Goal: Task Accomplishment & Management: Use online tool/utility

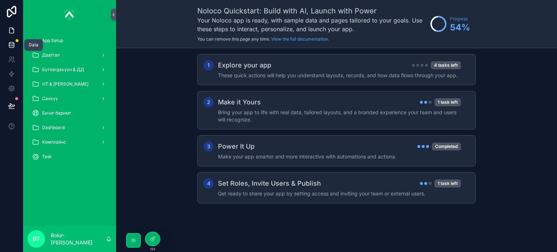
click at [10, 47] on icon at bounding box center [11, 44] width 7 height 7
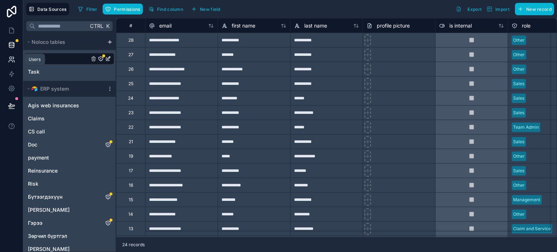
click at [14, 63] on link at bounding box center [11, 59] width 23 height 14
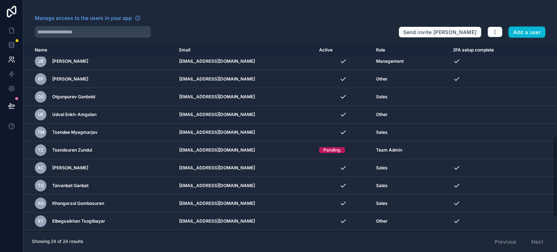
scroll to position [250, 0]
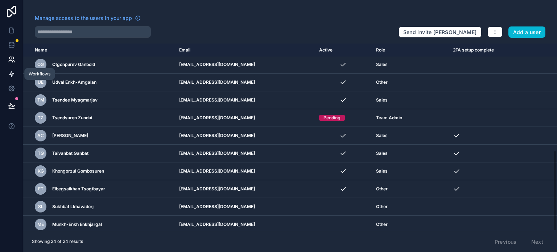
click at [12, 72] on icon at bounding box center [11, 73] width 4 height 5
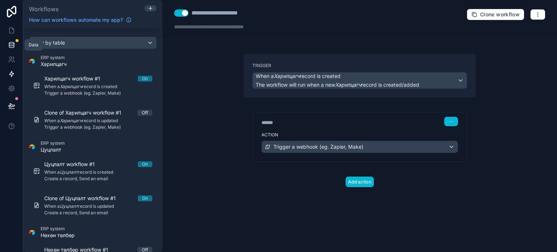
click at [12, 43] on icon at bounding box center [11, 44] width 7 height 7
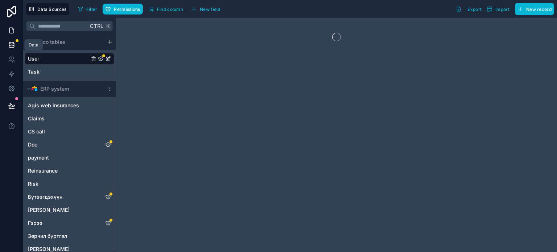
click at [13, 33] on icon at bounding box center [11, 30] width 7 height 7
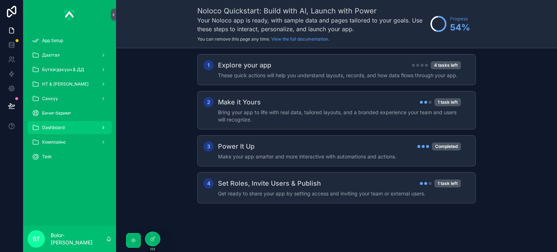
click at [71, 129] on div "Dashboard" at bounding box center [69, 128] width 75 height 12
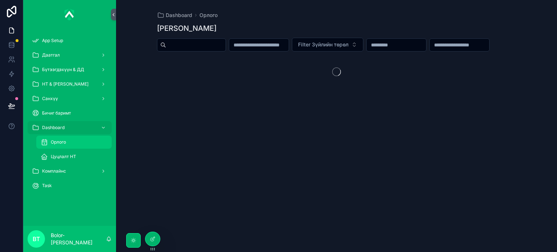
click at [65, 141] on span "Орлого" at bounding box center [58, 142] width 15 height 6
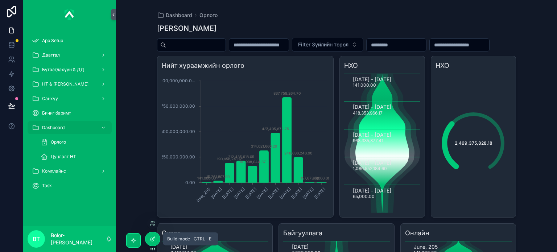
click at [150, 239] on icon at bounding box center [153, 239] width 6 height 6
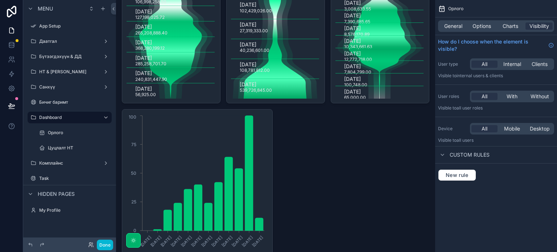
scroll to position [326, 0]
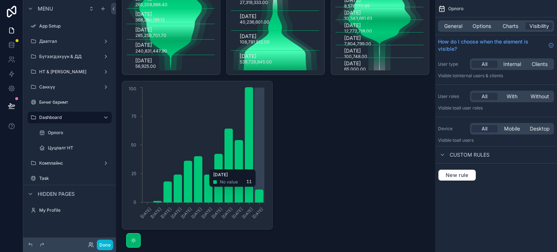
click at [263, 165] on icon "1/27/2025 2/24/2025 3/24/2025 4/28/2025 5/26/2025 6/23/2025 7/28/2025 8/25/2025…" at bounding box center [196, 155] width 140 height 139
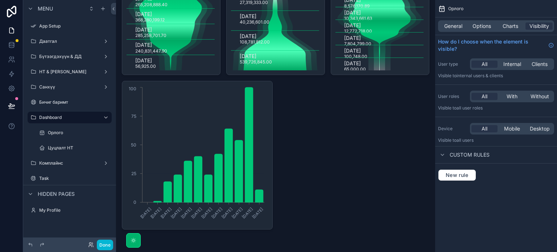
click at [262, 224] on icon "1/27/2025 2/24/2025 3/24/2025 4/28/2025 5/26/2025 6/23/2025 7/28/2025 8/25/2025…" at bounding box center [196, 155] width 140 height 139
click at [262, 221] on icon "1/27/2025 2/24/2025 3/24/2025 4/28/2025 5/26/2025 6/23/2025 7/28/2025 8/25/2025…" at bounding box center [196, 155] width 140 height 139
click at [164, 128] on icon "1/27/2025 2/24/2025 3/24/2025 4/28/2025 5/26/2025 6/23/2025 7/28/2025 8/25/2025…" at bounding box center [196, 155] width 140 height 139
click at [125, 94] on div "1/27/2025 2/24/2025 3/24/2025 4/28/2025 5/26/2025 6/23/2025 7/28/2025 8/25/2025…" at bounding box center [197, 155] width 151 height 149
click at [269, 224] on div "1/27/2025 2/24/2025 3/24/2025 4/28/2025 5/26/2025 6/23/2025 7/28/2025 8/25/2025…" at bounding box center [197, 155] width 151 height 149
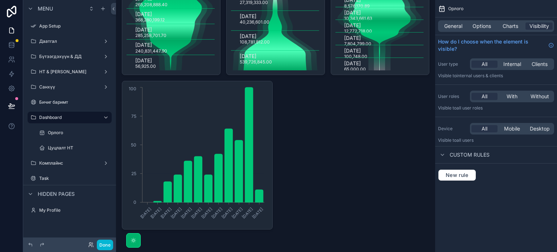
click at [267, 224] on div "1/27/2025 2/24/2025 3/24/2025 4/28/2025 5/26/2025 6/23/2025 7/28/2025 8/25/2025…" at bounding box center [197, 155] width 151 height 149
click at [450, 31] on div "General Options Charts Visibility" at bounding box center [496, 26] width 116 height 12
click at [454, 29] on span "General" at bounding box center [453, 25] width 18 height 7
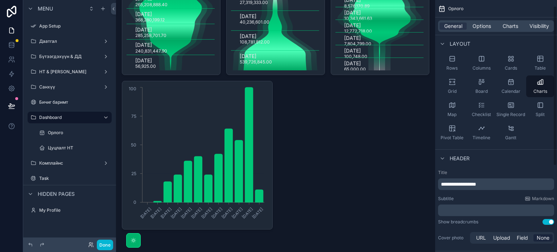
scroll to position [0, 0]
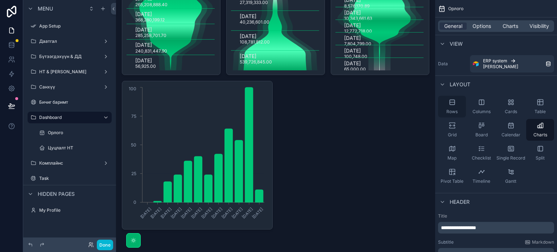
click at [450, 102] on icon "scrollable content" at bounding box center [451, 102] width 5 height 0
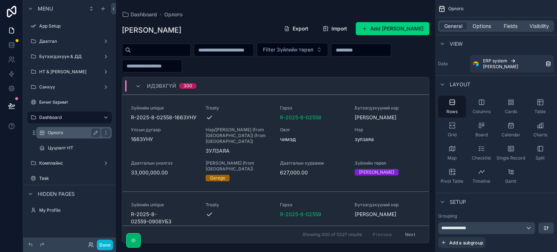
click at [75, 131] on label "Орлого" at bounding box center [72, 133] width 49 height 6
click at [59, 133] on label "Орлого" at bounding box center [72, 133] width 49 height 6
click at [540, 125] on icon "scrollable content" at bounding box center [539, 125] width 7 height 7
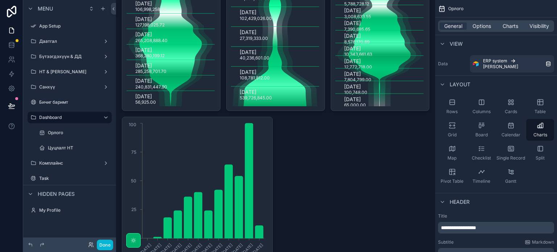
scroll to position [326, 0]
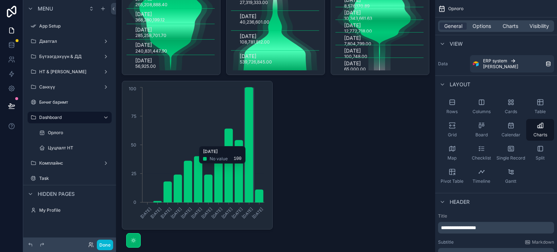
click at [248, 142] on icon "chart" at bounding box center [249, 144] width 8 height 115
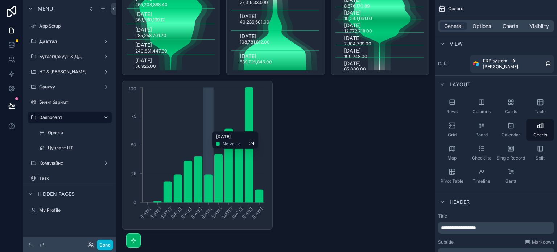
click at [205, 123] on icon "1/27/2025 2/24/2025 3/24/2025 4/28/2025 5/26/2025 6/23/2025 7/28/2025 8/25/2025…" at bounding box center [196, 155] width 140 height 139
click at [150, 210] on text "1/27/2025" at bounding box center [145, 213] width 13 height 13
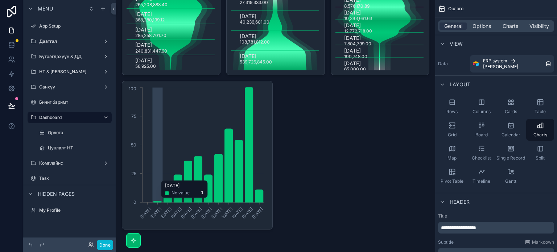
click at [157, 201] on icon "chart" at bounding box center [157, 201] width 8 height 1
click at [206, 209] on icon "1/27/2025 2/24/2025 3/24/2025 4/28/2025 5/26/2025 6/23/2025 7/28/2025 8/25/2025…" at bounding box center [196, 155] width 140 height 139
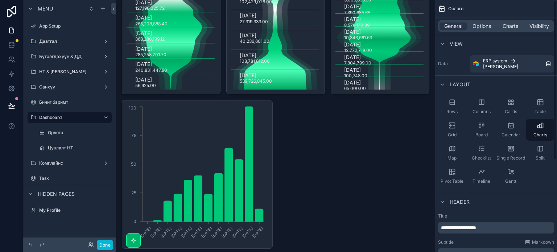
scroll to position [290, 0]
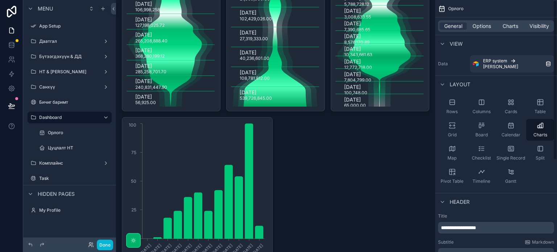
click at [392, 195] on div "Нийт хураамжийн орлого June, 205 January, 2025 February, 2025 March, 2025 April…" at bounding box center [275, 23] width 307 height 483
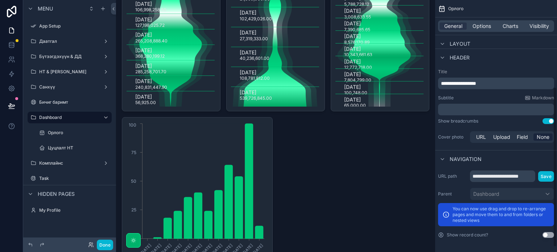
scroll to position [0, 0]
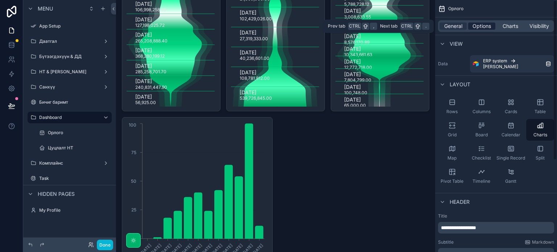
click at [480, 26] on span "Options" at bounding box center [481, 25] width 18 height 7
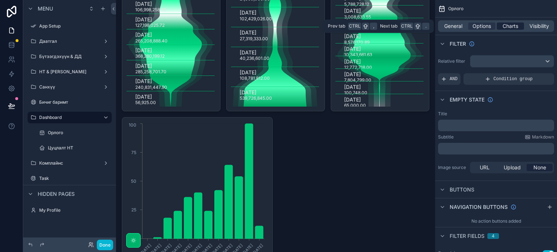
click at [497, 26] on div "Charts" at bounding box center [509, 25] width 27 height 7
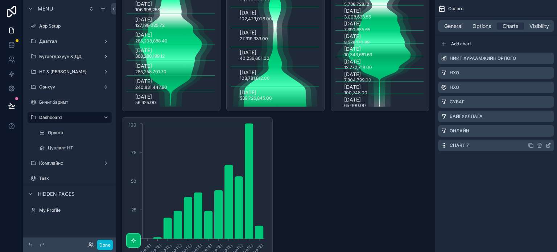
click at [540, 146] on icon "scrollable content" at bounding box center [539, 145] width 6 height 6
click at [536, 134] on icon at bounding box center [536, 134] width 6 height 6
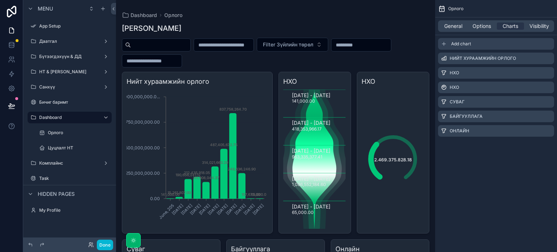
click at [458, 43] on span "Add chart" at bounding box center [461, 44] width 20 height 6
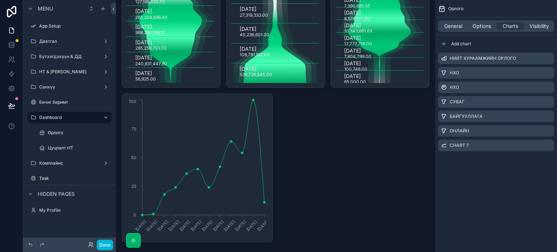
scroll to position [326, 0]
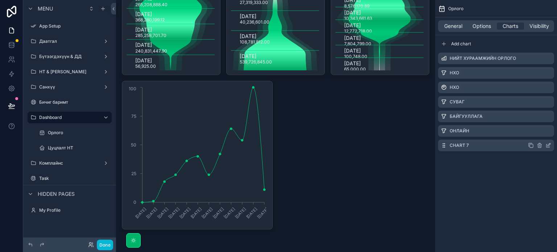
click at [488, 149] on div "Chart 7" at bounding box center [496, 146] width 116 height 12
click at [545, 144] on icon "scrollable content" at bounding box center [548, 145] width 6 height 6
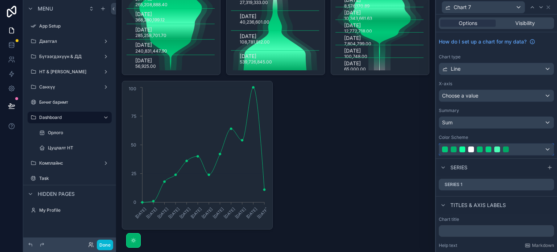
click at [507, 148] on div at bounding box center [506, 149] width 6 height 6
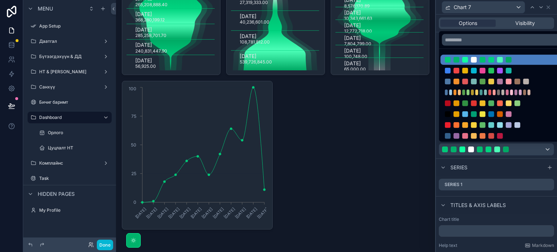
click at [547, 7] on div at bounding box center [496, 126] width 121 height 252
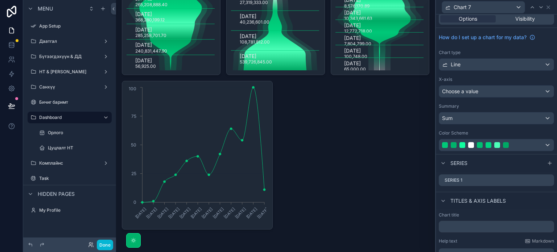
scroll to position [0, 0]
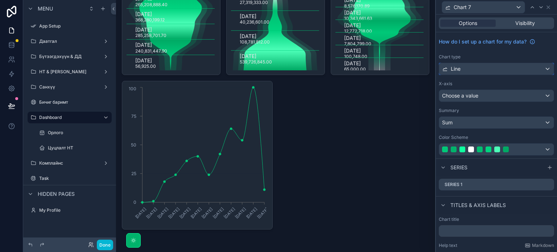
click at [467, 70] on div "Line" at bounding box center [496, 69] width 115 height 12
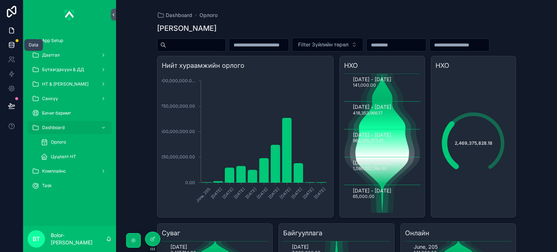
click at [10, 44] on icon at bounding box center [11, 44] width 7 height 7
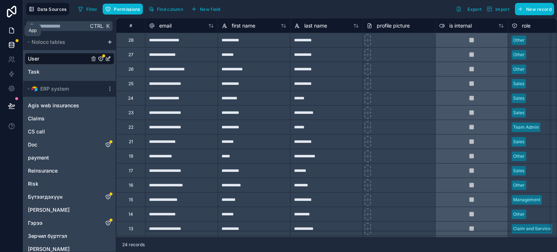
click at [14, 34] on link at bounding box center [11, 30] width 23 height 14
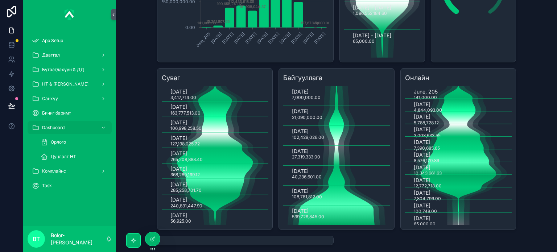
scroll to position [187, 0]
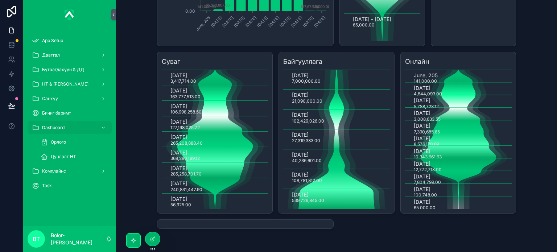
click at [284, 224] on div "scrollable content" at bounding box center [245, 223] width 176 height 9
click at [90, 144] on div "Орлого" at bounding box center [74, 142] width 67 height 12
click at [154, 240] on icon at bounding box center [153, 239] width 6 height 6
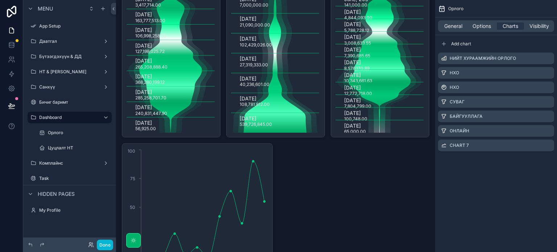
scroll to position [326, 0]
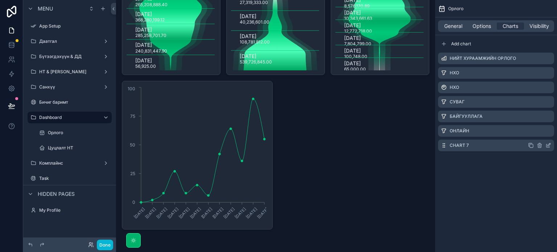
click at [482, 144] on div "Chart 7" at bounding box center [496, 146] width 116 height 12
click at [545, 144] on icon "scrollable content" at bounding box center [548, 145] width 6 height 6
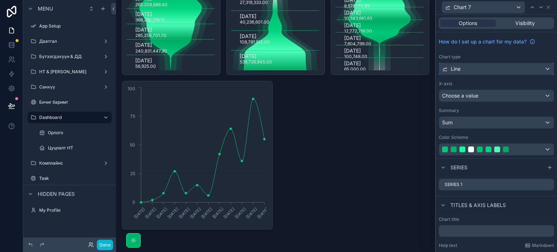
click at [501, 72] on div "Line" at bounding box center [496, 69] width 115 height 12
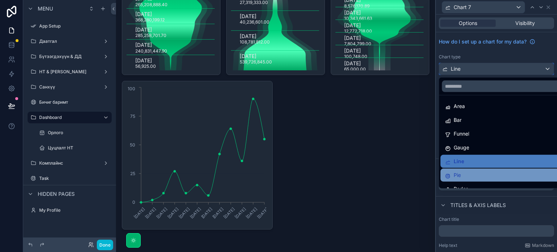
scroll to position [0, 0]
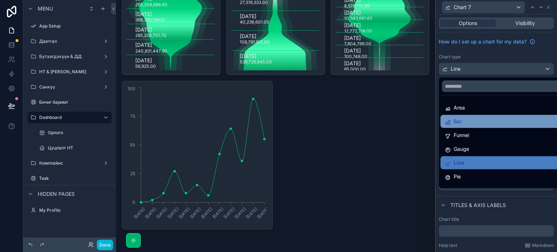
click at [457, 118] on span "Bar" at bounding box center [457, 121] width 8 height 9
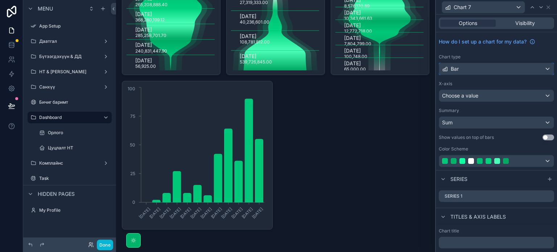
click at [512, 66] on div "Bar" at bounding box center [496, 69] width 115 height 12
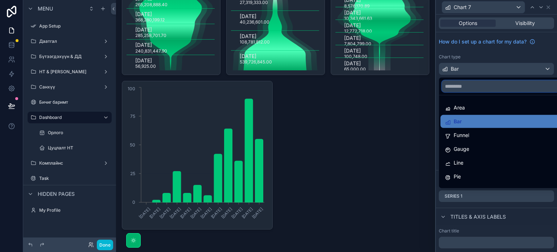
click at [476, 85] on input "text" at bounding box center [502, 86] width 120 height 12
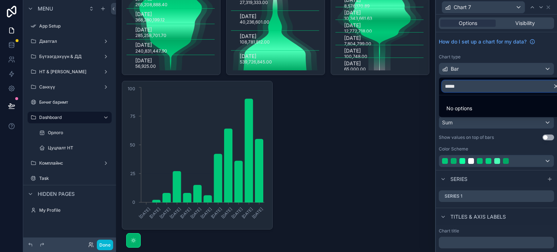
type input "*****"
click at [497, 73] on div at bounding box center [496, 126] width 121 height 252
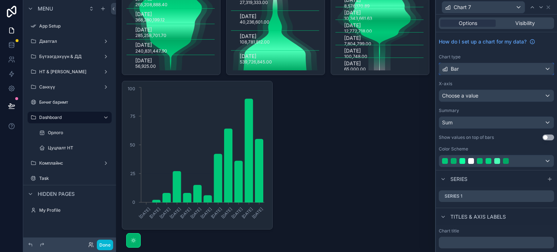
click at [497, 73] on div "Bar" at bounding box center [496, 69] width 115 height 12
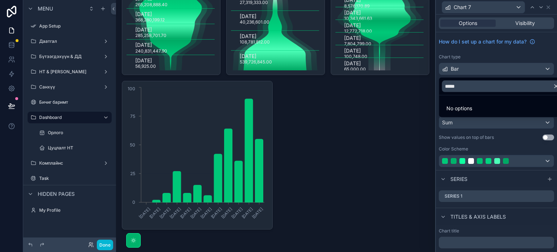
click at [548, 5] on div at bounding box center [496, 126] width 121 height 252
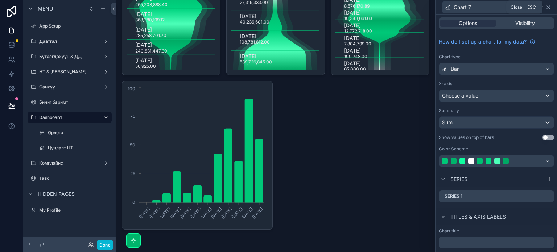
click at [550, 8] on icon at bounding box center [548, 7] width 6 height 6
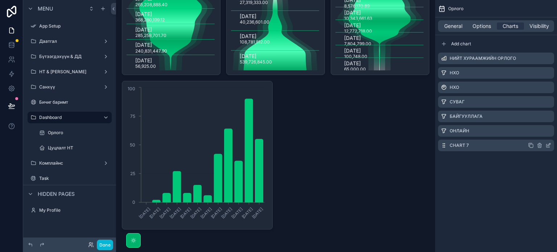
click at [538, 146] on icon "scrollable content" at bounding box center [539, 145] width 6 height 6
click at [535, 129] on button at bounding box center [536, 133] width 9 height 9
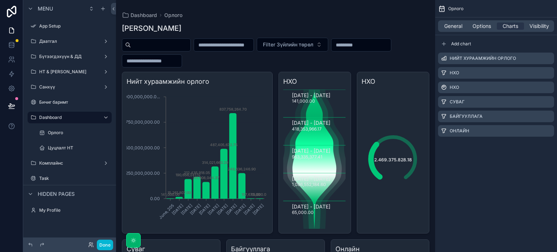
click at [386, 38] on div "Filter Зүйлийн төрөл" at bounding box center [275, 53] width 307 height 30
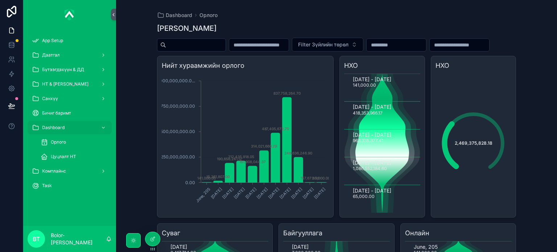
click at [133, 118] on div "Dashboard Орлого Зүйлийн дэлгэрэнгүй Filter Зүйлийн төрөл Нийт хураамжийн орлог…" at bounding box center [336, 126] width 441 height 252
click at [95, 127] on div "Dashboard" at bounding box center [69, 128] width 75 height 12
click at [37, 126] on icon "scrollable content" at bounding box center [35, 127] width 7 height 7
click at [188, 13] on span "Dashboard" at bounding box center [179, 15] width 26 height 7
click at [14, 30] on icon at bounding box center [11, 30] width 7 height 7
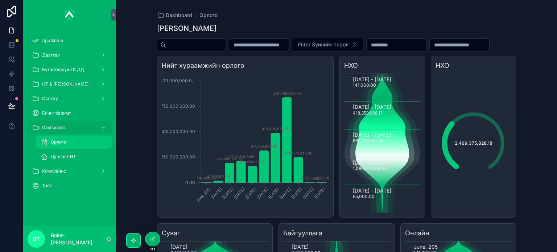
click at [64, 140] on span "Орлого" at bounding box center [58, 142] width 15 height 6
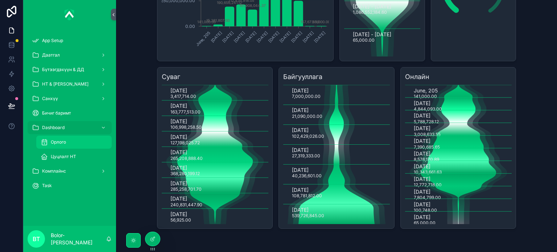
scroll to position [171, 0]
click at [132, 240] on icon "scrollable content" at bounding box center [133, 240] width 6 height 6
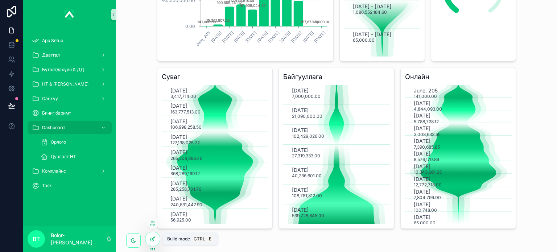
click at [150, 240] on icon at bounding box center [151, 239] width 3 height 3
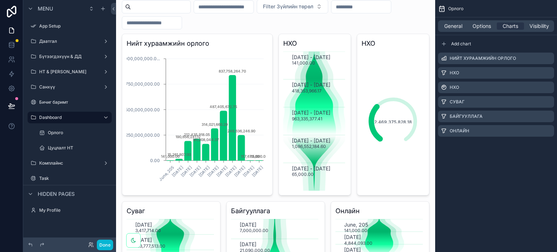
scroll to position [26, 0]
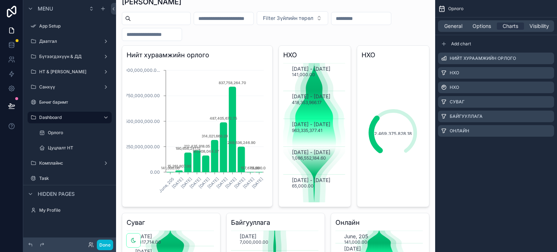
click at [49, 194] on span "Hidden pages" at bounding box center [56, 193] width 37 height 7
click at [31, 194] on icon "scrollable content" at bounding box center [31, 194] width 6 height 6
click at [51, 207] on label "My Profile" at bounding box center [68, 210] width 58 height 6
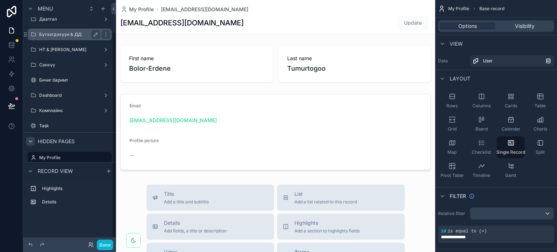
scroll to position [43, 0]
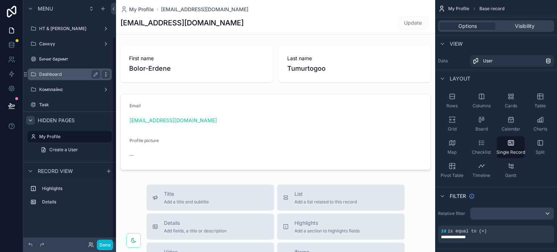
click at [107, 75] on icon "scrollable content" at bounding box center [106, 74] width 6 height 6
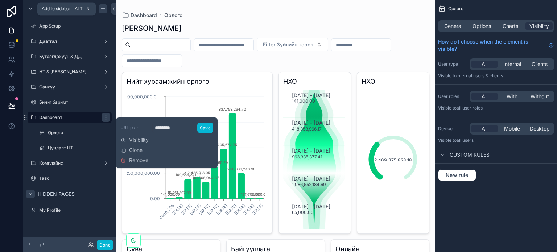
click at [104, 9] on icon "scrollable content" at bounding box center [102, 9] width 3 height 0
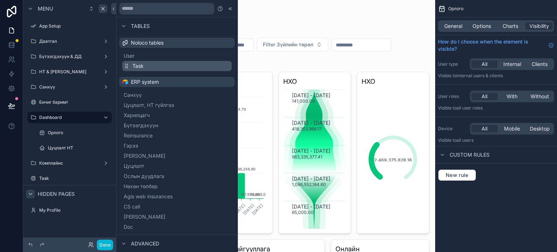
click at [157, 63] on button "Task" at bounding box center [176, 66] width 109 height 10
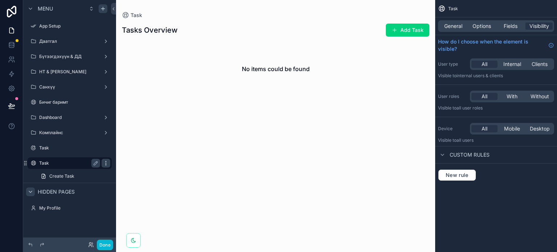
click at [107, 163] on icon "scrollable content" at bounding box center [106, 163] width 6 height 6
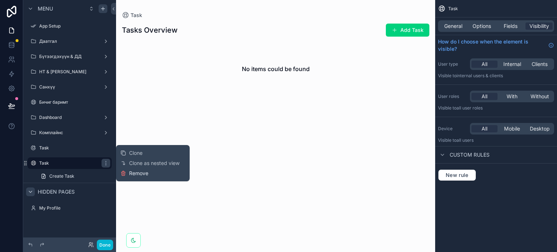
click at [136, 174] on span "Remove" at bounding box center [138, 173] width 19 height 7
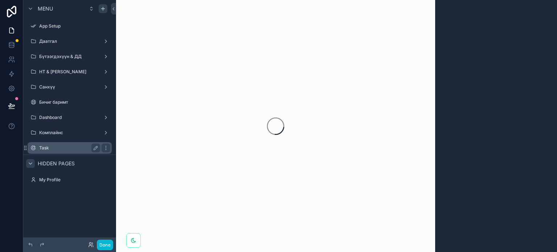
click at [47, 151] on div "Task" at bounding box center [69, 148] width 61 height 9
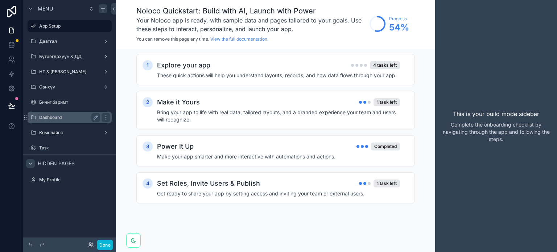
click at [57, 116] on label "Dashboard" at bounding box center [68, 118] width 58 height 6
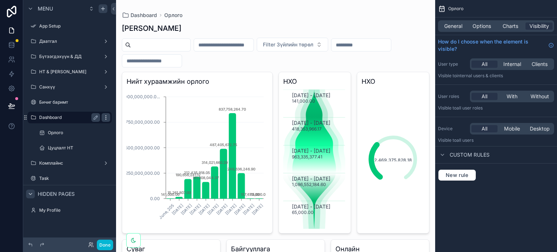
click at [107, 119] on icon "scrollable content" at bounding box center [106, 118] width 6 height 6
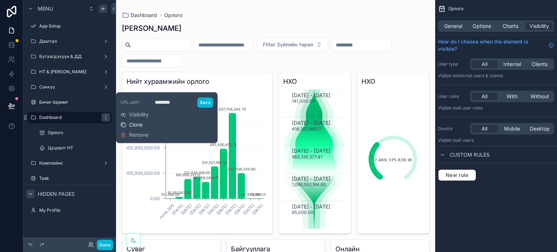
click at [138, 124] on span "Clone" at bounding box center [135, 124] width 13 height 7
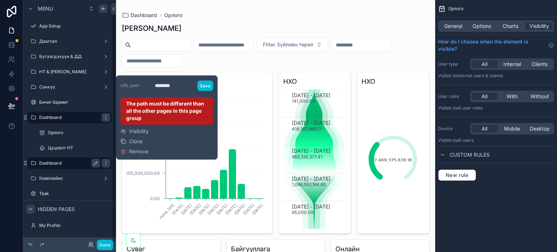
click at [90, 159] on div "Dashboard" at bounding box center [69, 163] width 61 height 9
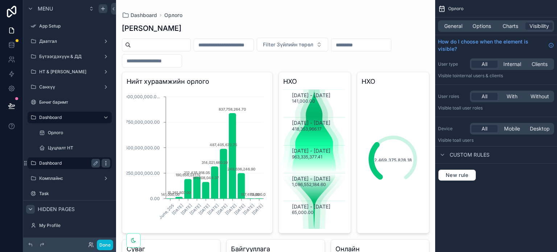
click at [107, 163] on icon "scrollable content" at bounding box center [106, 163] width 6 height 6
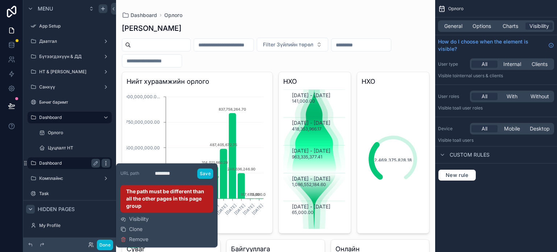
click at [104, 163] on icon "scrollable content" at bounding box center [106, 163] width 6 height 6
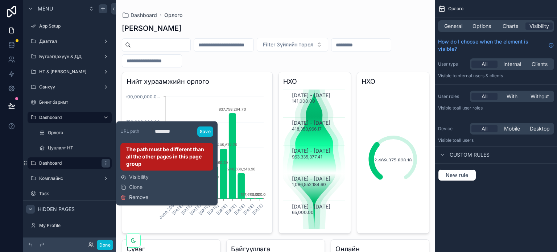
click at [138, 197] on span "Remove" at bounding box center [138, 197] width 19 height 7
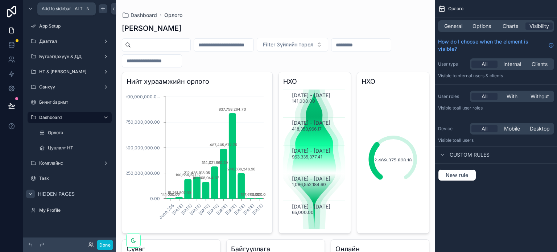
click at [101, 6] on icon "scrollable content" at bounding box center [103, 9] width 6 height 6
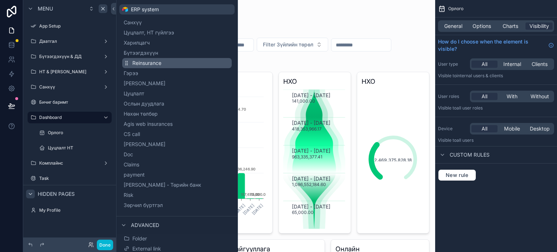
scroll to position [104, 0]
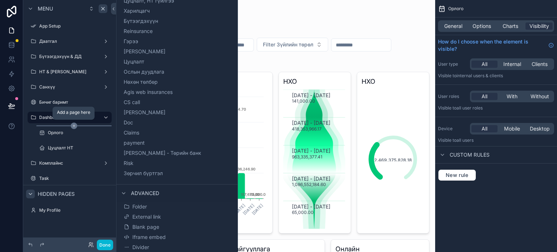
click at [73, 126] on icon "scrollable content" at bounding box center [74, 126] width 2 height 0
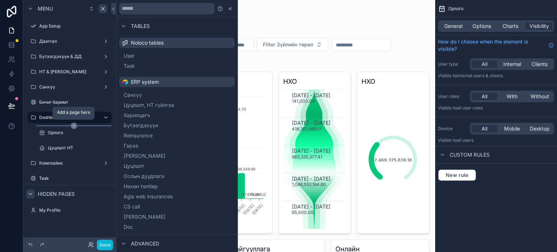
click at [75, 126] on icon "scrollable content" at bounding box center [74, 126] width 2 height 0
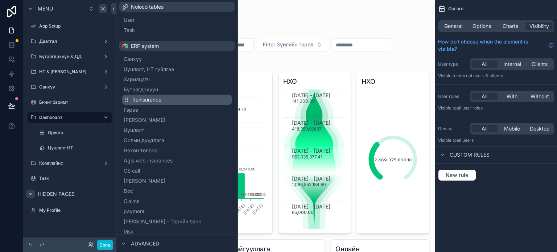
scroll to position [0, 0]
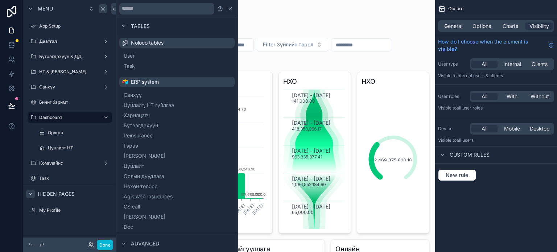
click at [265, 18] on div "scrollable content" at bounding box center [275, 212] width 319 height 424
click at [114, 8] on icon at bounding box center [113, 8] width 5 height 5
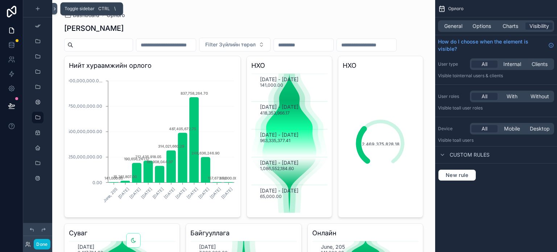
click at [54, 11] on icon at bounding box center [54, 8] width 5 height 5
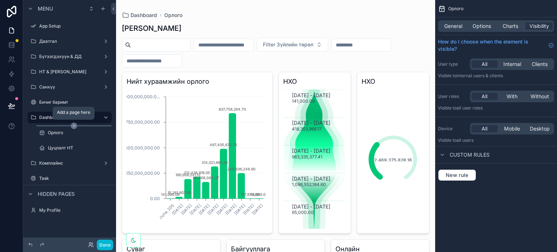
click at [74, 125] on icon "scrollable content" at bounding box center [74, 125] width 7 height 7
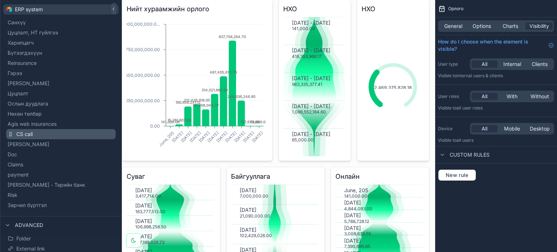
scroll to position [104, 0]
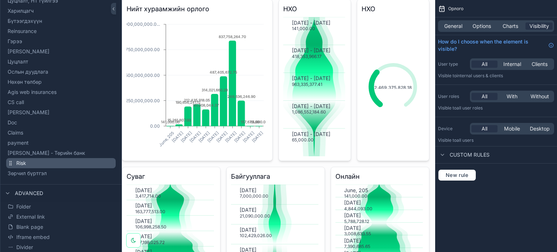
click at [66, 161] on button "Risk" at bounding box center [60, 163] width 109 height 10
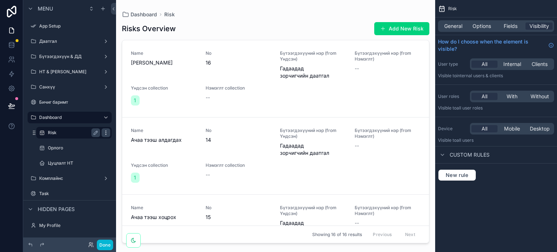
click at [107, 133] on icon "scrollable content" at bounding box center [106, 133] width 6 height 6
click at [135, 138] on span "Remove" at bounding box center [138, 137] width 19 height 7
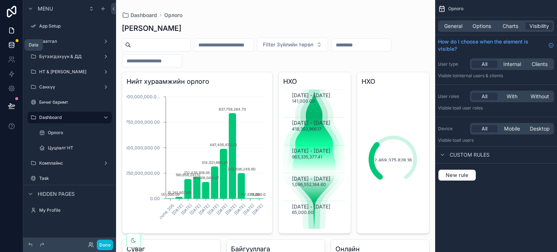
click at [6, 47] on link at bounding box center [11, 45] width 23 height 14
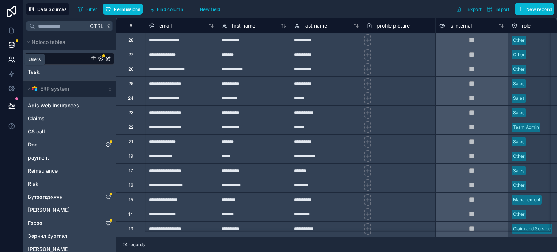
click at [9, 59] on icon at bounding box center [11, 59] width 7 height 7
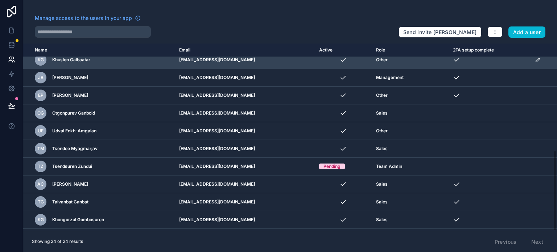
scroll to position [250, 0]
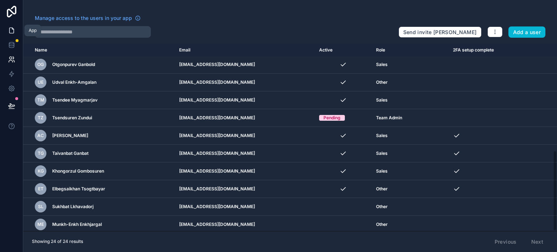
click at [12, 32] on icon at bounding box center [11, 30] width 7 height 7
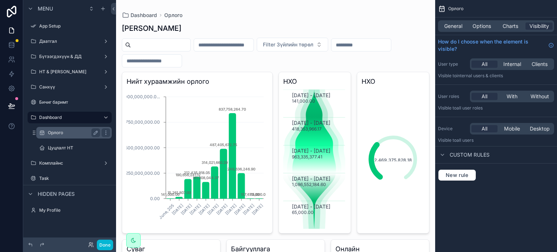
click at [71, 129] on div "Орлого" at bounding box center [74, 132] width 52 height 9
click at [467, 219] on div "Орлого General Options Charts Visibility How do I choose when the element is vi…" at bounding box center [496, 126] width 122 height 252
click at [512, 28] on span "Charts" at bounding box center [510, 25] width 16 height 7
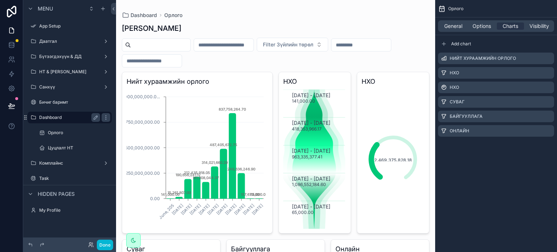
click at [53, 116] on label "Dashboard" at bounding box center [68, 118] width 58 height 6
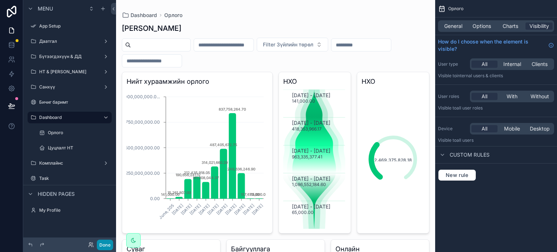
click at [110, 248] on button "Done" at bounding box center [105, 245] width 16 height 11
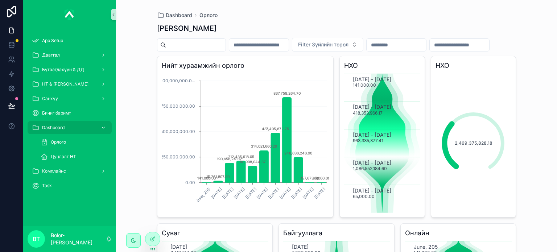
click at [104, 126] on icon "scrollable content" at bounding box center [103, 127] width 5 height 5
click at [107, 174] on div "scrollable content" at bounding box center [102, 171] width 9 height 12
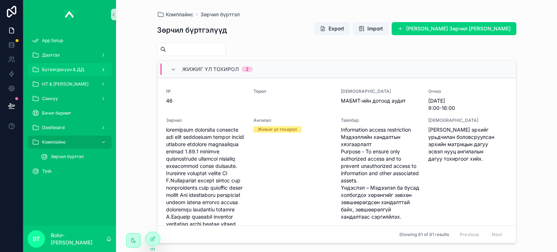
click at [52, 72] on span "Бүтээгдэхүүн & ДД" at bounding box center [63, 70] width 42 height 6
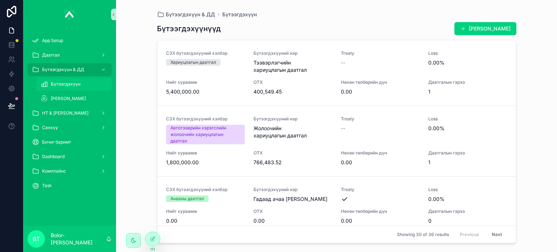
click at [56, 79] on div "Бүтээгдэхүүн" at bounding box center [74, 84] width 67 height 12
click at [10, 47] on icon at bounding box center [11, 46] width 5 height 3
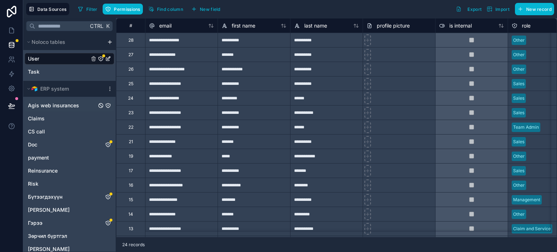
click at [54, 109] on div "Agis web insurances" at bounding box center [70, 106] width 90 height 12
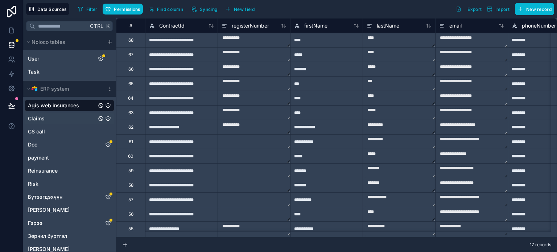
click at [52, 117] on div "Claims" at bounding box center [70, 119] width 90 height 12
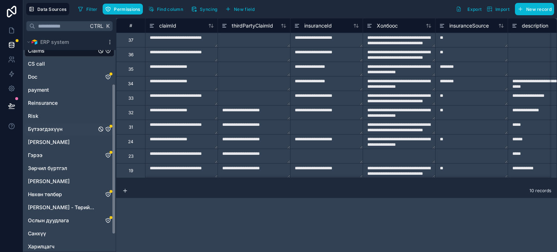
scroll to position [72, 0]
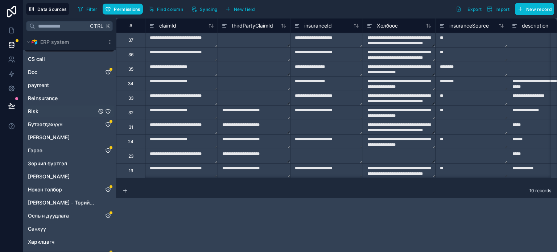
click at [51, 108] on div "Risk" at bounding box center [70, 111] width 90 height 12
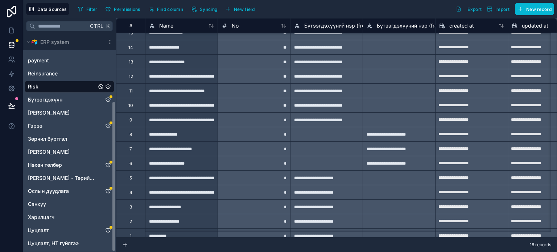
scroll to position [33, 0]
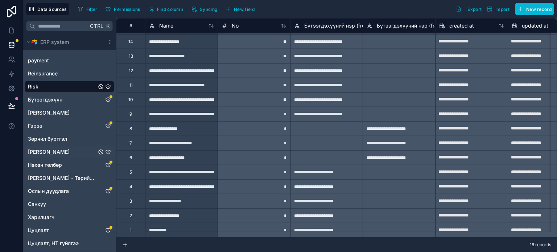
click at [67, 153] on span "[PERSON_NAME]" at bounding box center [49, 151] width 42 height 7
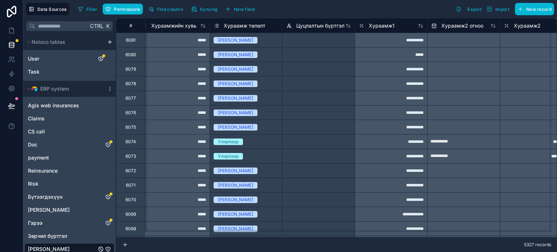
scroll to position [0, 4282]
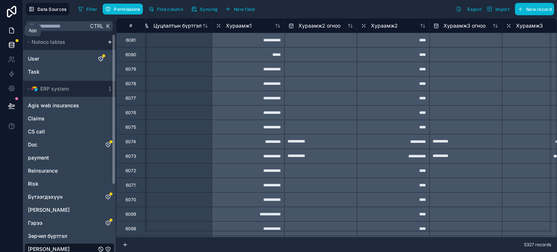
click at [15, 27] on link at bounding box center [11, 30] width 23 height 14
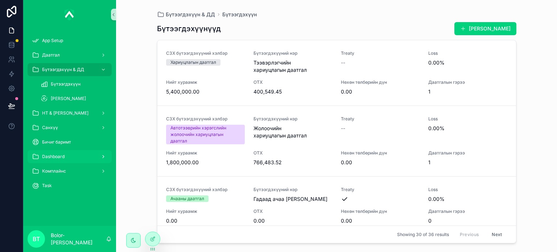
click at [82, 156] on div "Dashboard" at bounding box center [69, 157] width 75 height 12
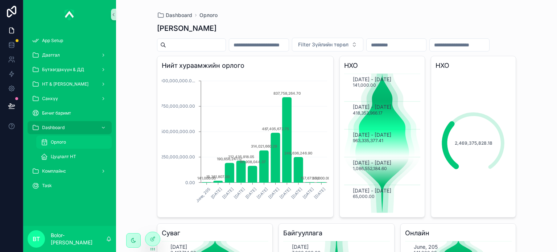
click at [76, 143] on div "Орлого" at bounding box center [74, 142] width 67 height 12
click at [14, 28] on icon at bounding box center [11, 30] width 7 height 7
click at [103, 128] on icon "scrollable content" at bounding box center [103, 127] width 3 height 1
drag, startPoint x: 91, startPoint y: 128, endPoint x: 131, endPoint y: 122, distance: 40.3
click at [130, 111] on div "Dashboard Орлого Зүйлийн дэлгэрэнгүй Filter Зүйлийн төрөл Нийт хураамжийн орлог…" at bounding box center [336, 126] width 441 height 252
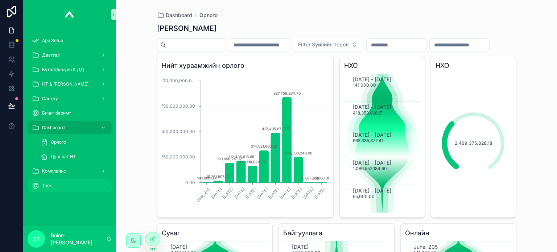
click at [54, 183] on div "Task" at bounding box center [69, 186] width 75 height 12
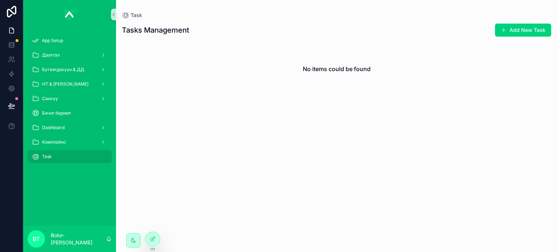
click at [50, 157] on span "Task" at bounding box center [47, 157] width 10 height 6
click at [131, 244] on div "scrollable content" at bounding box center [133, 240] width 14 height 14
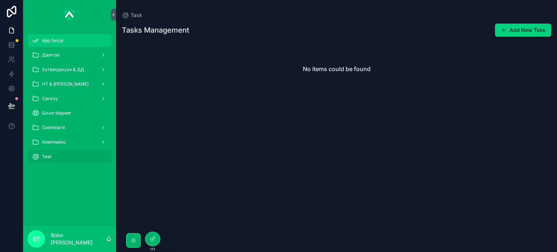
click at [51, 37] on div "App Setup" at bounding box center [69, 41] width 75 height 12
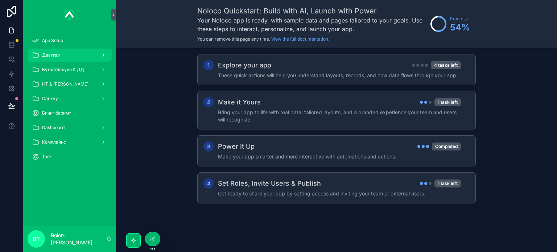
click at [56, 53] on span "Даатгал" at bounding box center [51, 55] width 18 height 6
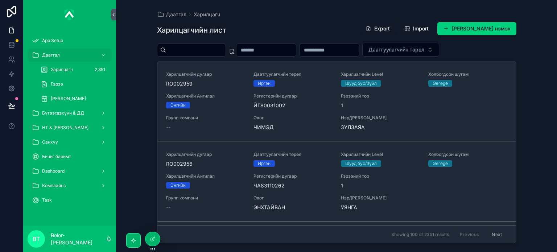
click at [130, 201] on div "Даатгал Харилцагч Харилцагчийн лист Export Import Шинэ харилцагч нэмэх Даатгуул…" at bounding box center [336, 126] width 441 height 252
click at [70, 142] on div "Санхүү" at bounding box center [69, 142] width 75 height 12
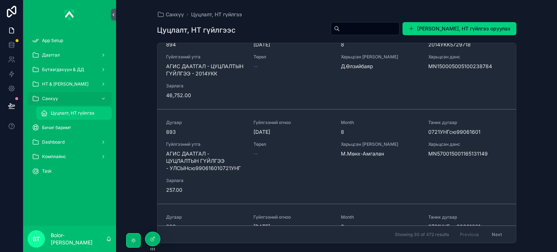
scroll to position [616, 0]
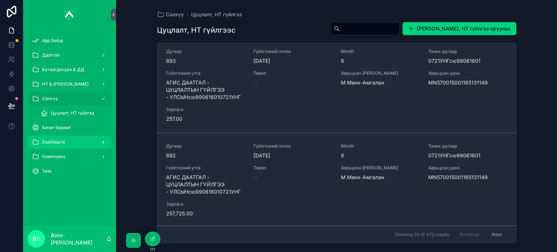
click at [72, 138] on div "Dashboard" at bounding box center [69, 142] width 75 height 12
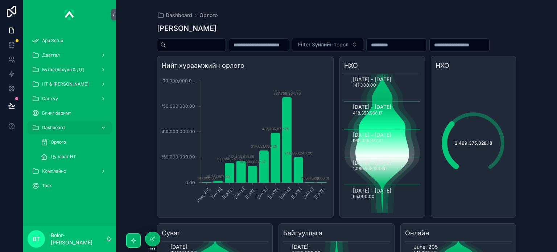
click at [103, 128] on icon "scrollable content" at bounding box center [103, 127] width 3 height 1
click at [32, 129] on icon "scrollable content" at bounding box center [35, 127] width 7 height 7
click at [11, 88] on icon at bounding box center [12, 89] width 2 height 2
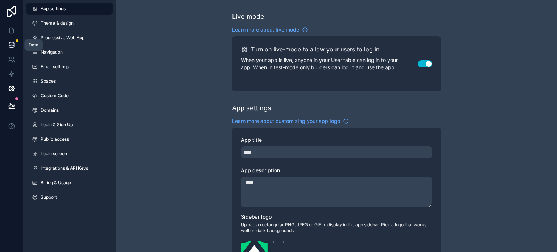
click at [11, 46] on icon at bounding box center [11, 44] width 7 height 7
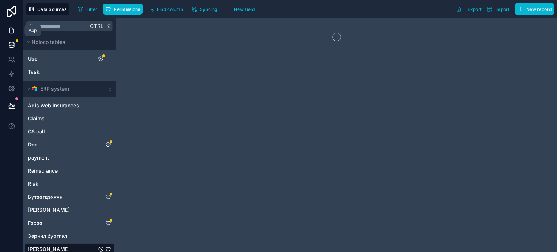
click at [12, 31] on icon at bounding box center [11, 30] width 7 height 7
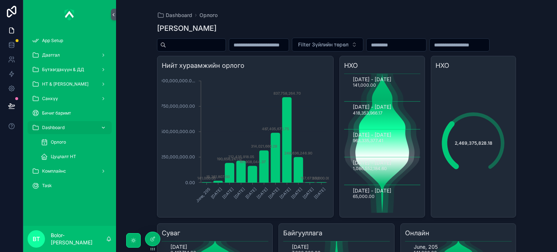
click at [106, 129] on div "scrollable content" at bounding box center [102, 128] width 9 height 12
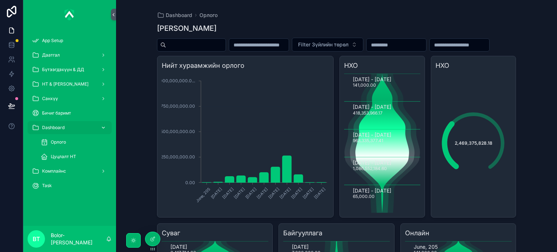
click at [109, 129] on link "Dashboard" at bounding box center [70, 127] width 84 height 13
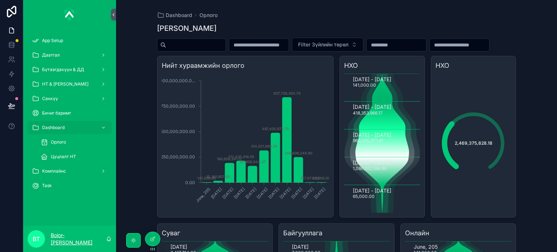
click at [93, 239] on p "Bolor-[PERSON_NAME]" at bounding box center [78, 239] width 55 height 14
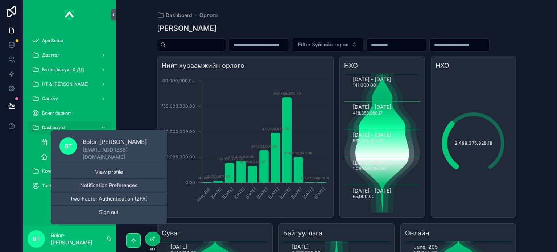
click at [133, 102] on div "Dashboard Орлого Зүйлийн дэлгэрэнгүй Filter Зүйлийн төрөл Нийт хураамжийн орлог…" at bounding box center [336, 126] width 441 height 252
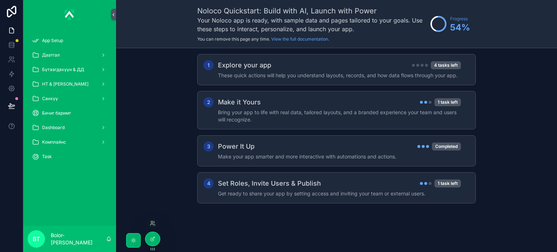
click at [153, 249] on icon at bounding box center [153, 249] width 6 height 6
click at [150, 234] on div at bounding box center [152, 239] width 14 height 14
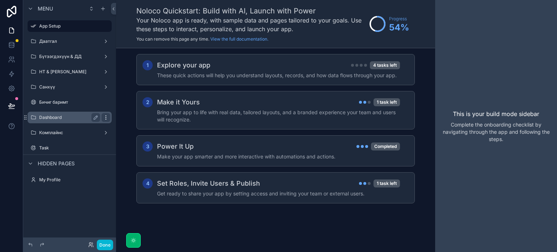
click at [108, 118] on icon "scrollable content" at bounding box center [106, 118] width 6 height 6
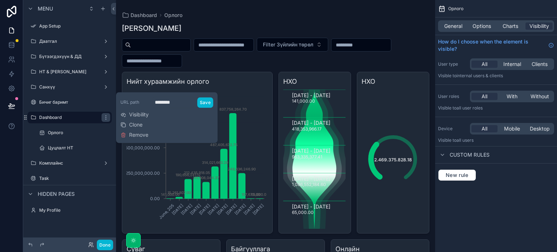
click at [223, 16] on div "scrollable content" at bounding box center [275, 212] width 319 height 424
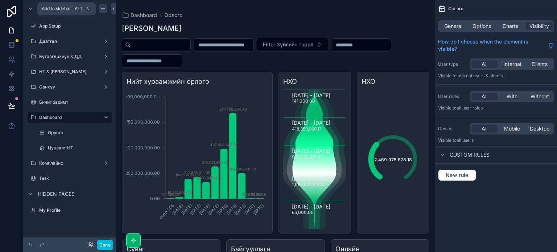
click at [101, 10] on icon "scrollable content" at bounding box center [103, 9] width 6 height 6
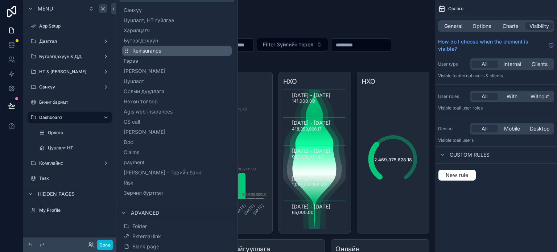
scroll to position [104, 0]
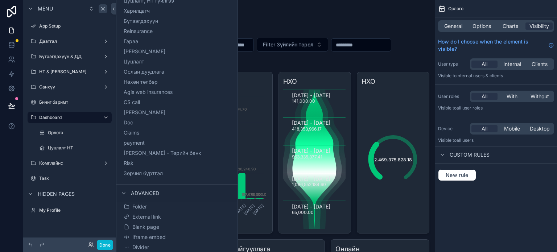
click at [265, 25] on div "[PERSON_NAME]" at bounding box center [275, 28] width 307 height 10
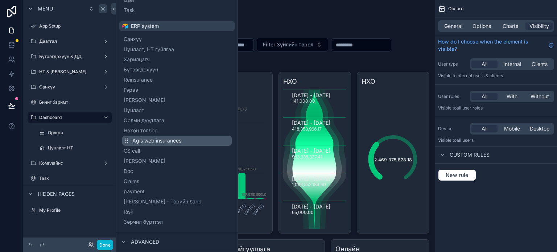
scroll to position [0, 0]
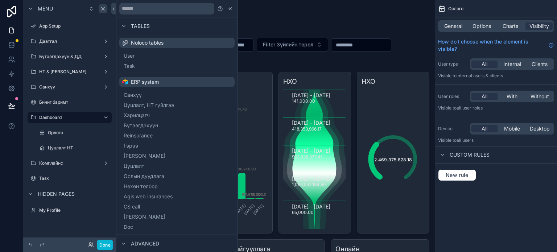
click at [265, 19] on div "Зүйлийн дэлгэрэнгүй Filter Зүйлийн төрөл Нийт хураамжийн орлого June, 205 [DATE…" at bounding box center [275, 221] width 307 height 405
click at [112, 8] on icon at bounding box center [113, 8] width 5 height 5
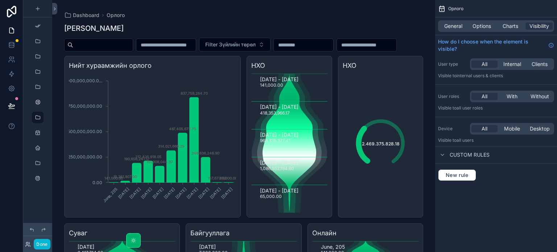
click at [158, 16] on div "Dashboard Орлого" at bounding box center [243, 15] width 359 height 7
click at [57, 11] on icon at bounding box center [54, 8] width 5 height 5
